Goal: Task Accomplishment & Management: Manage account settings

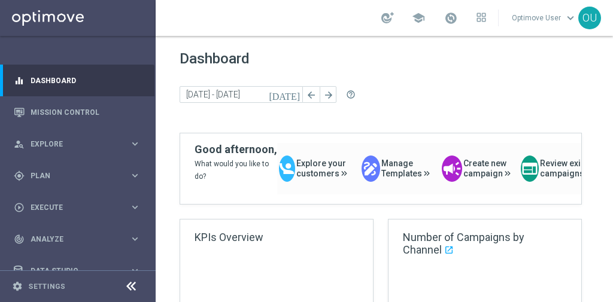
click at [289, 17] on div "school Optimove User keyboard_arrow_down OU" at bounding box center [384, 18] width 457 height 36
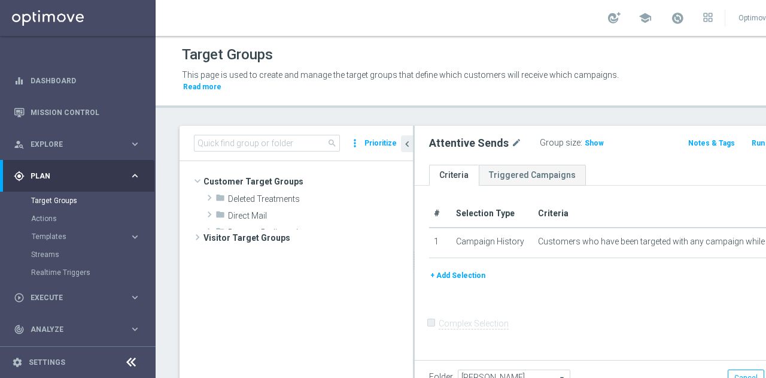
scroll to position [163, 0]
